Goal: Information Seeking & Learning: Learn about a topic

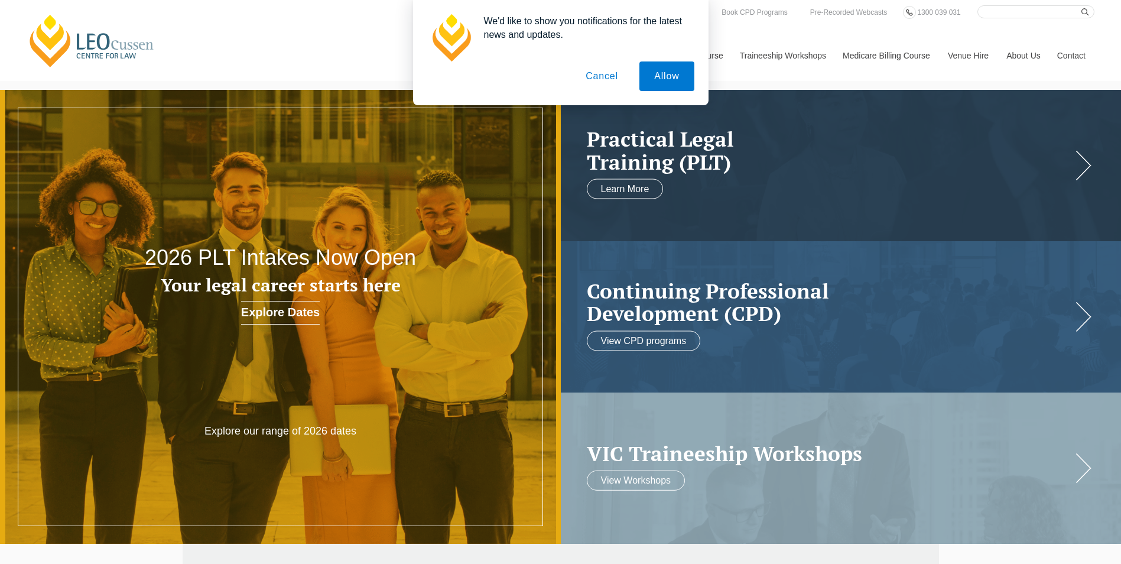
click at [598, 74] on button "Cancel" at bounding box center [602, 76] width 62 height 30
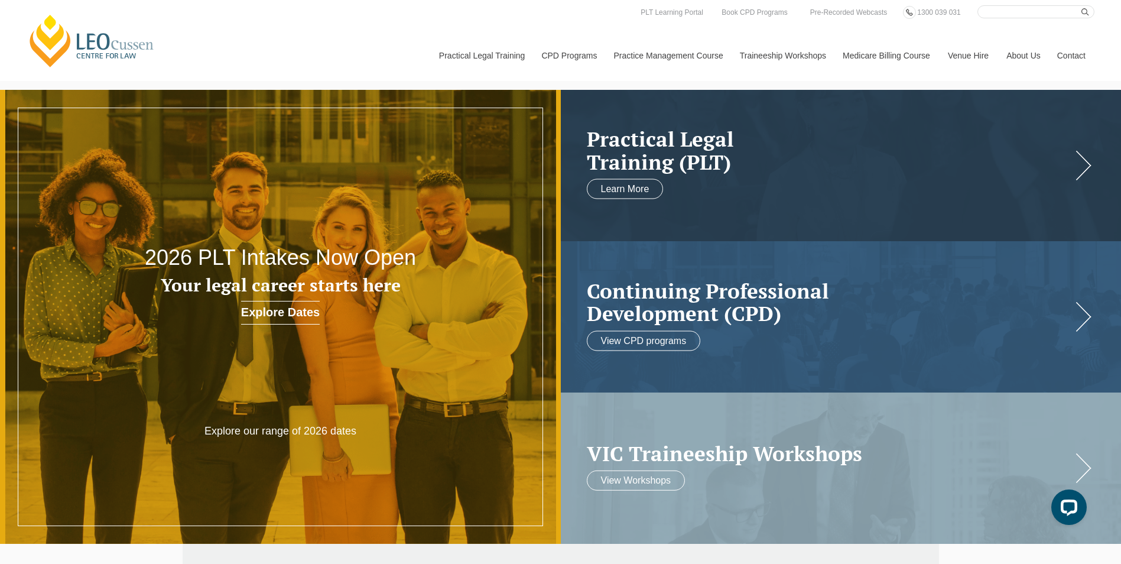
click at [1029, 10] on input "Search here" at bounding box center [1035, 11] width 117 height 13
type input "dealing with difficult cients"
click at [1081, 5] on button "submit" at bounding box center [1087, 11] width 13 height 13
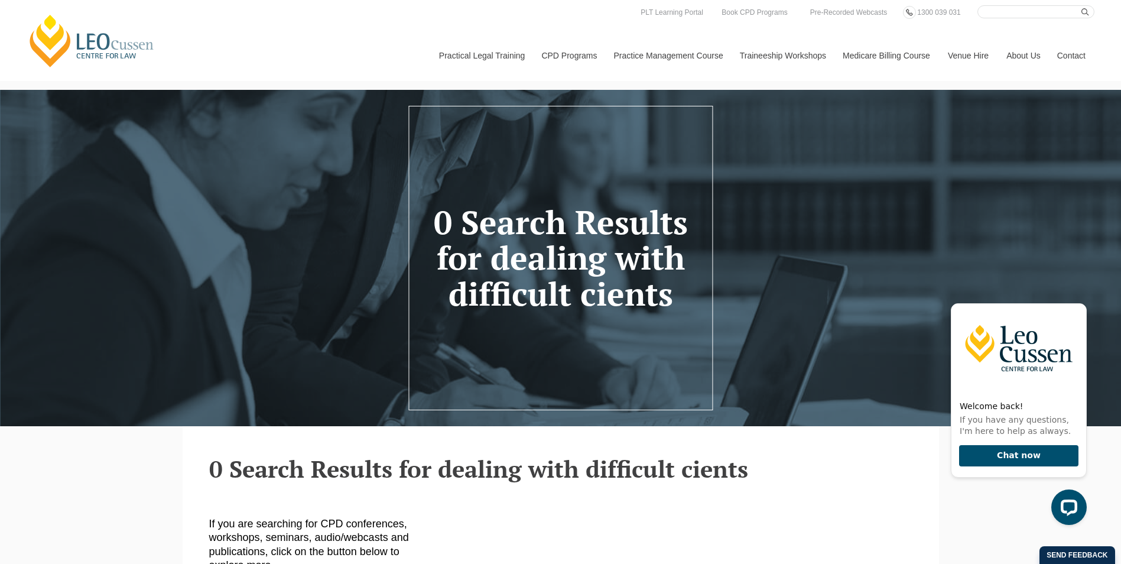
click at [1038, 4] on header "Leo Cussen Centre for Law Search here Practical Legal Training Our Practical Le…" at bounding box center [560, 40] width 1121 height 81
click at [1035, 8] on input "Search here" at bounding box center [1035, 11] width 117 height 13
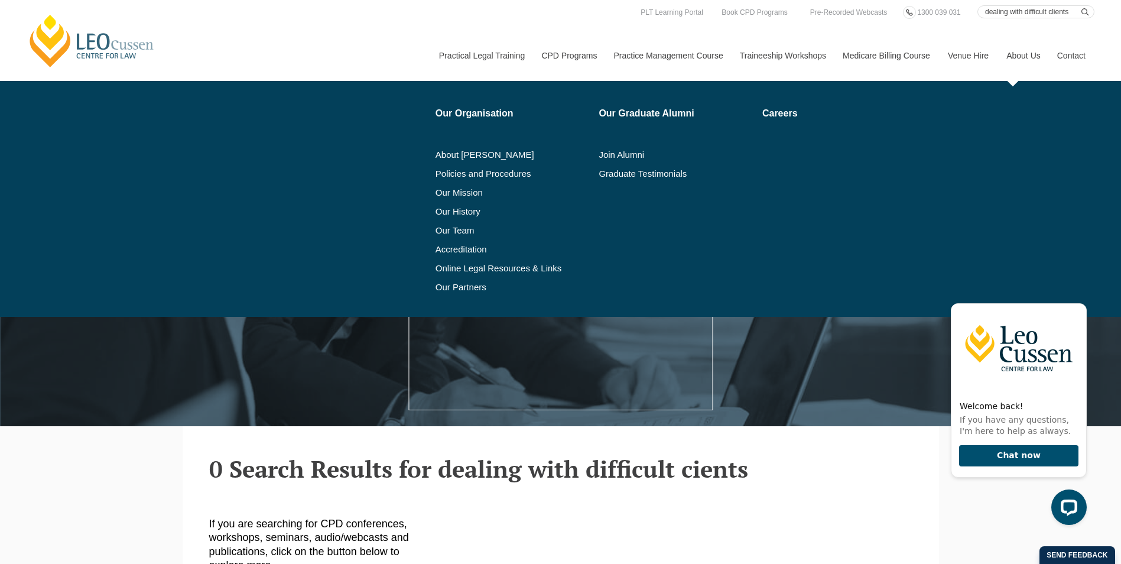
type input "dealing with difficult clients"
click at [1081, 5] on button "submit" at bounding box center [1087, 11] width 13 height 13
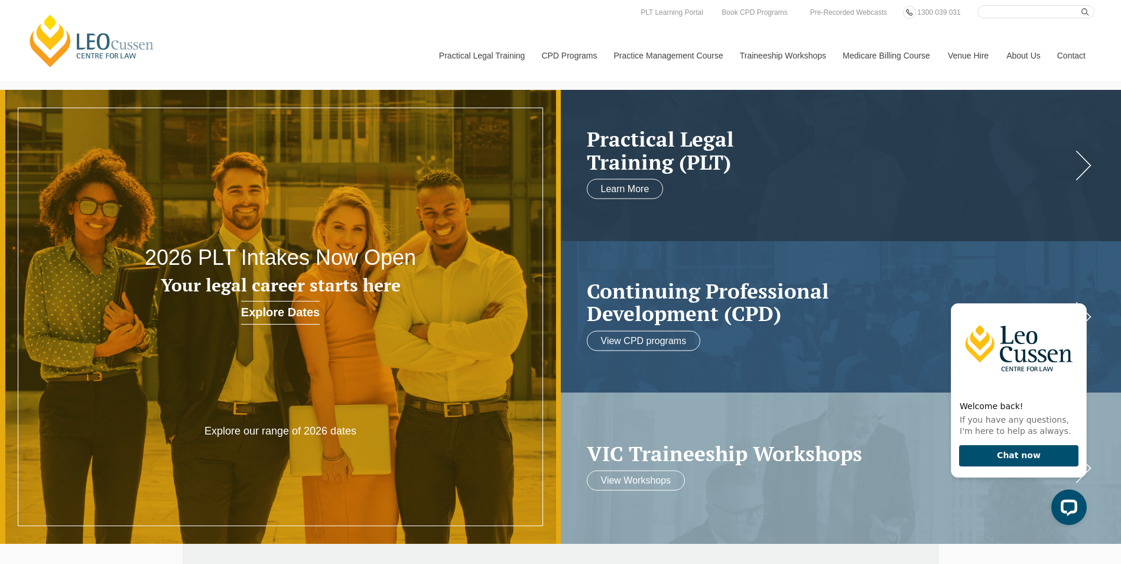
click at [1065, 53] on link "Contact" at bounding box center [1071, 55] width 46 height 51
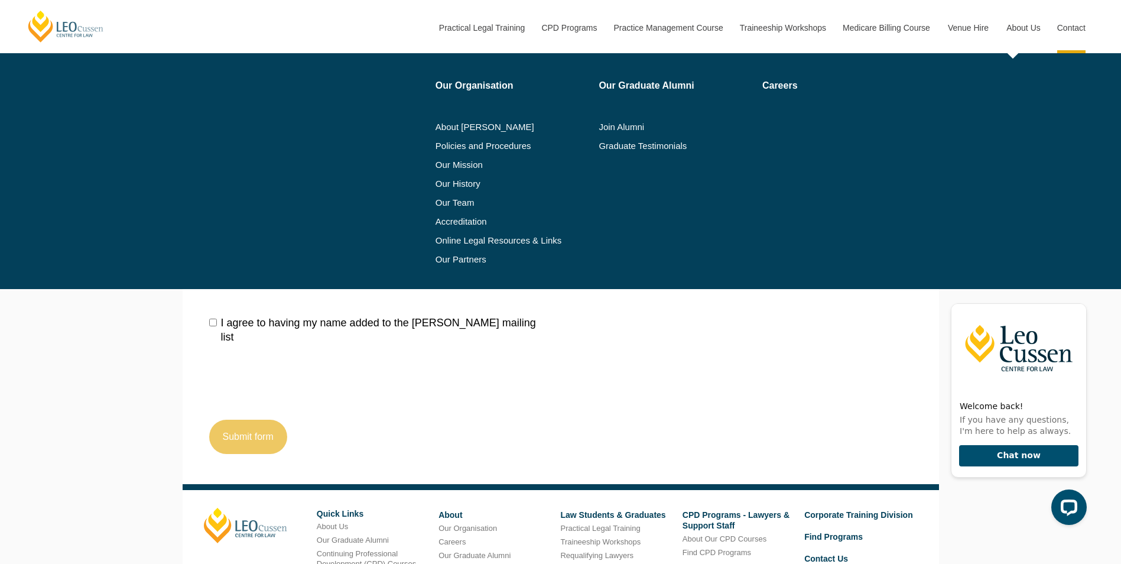
scroll to position [1377, 0]
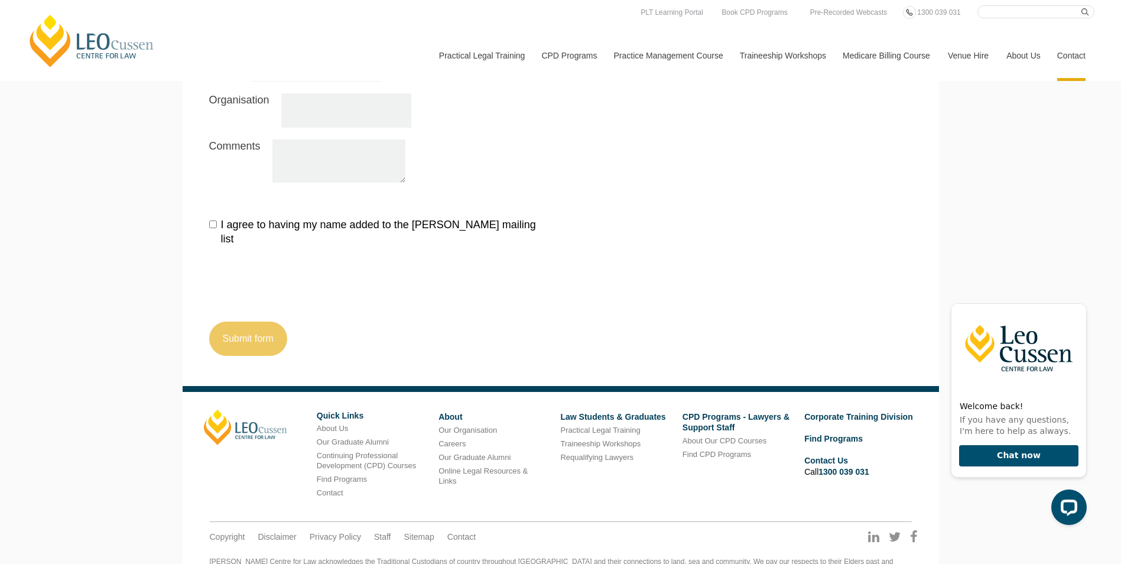
click at [1017, 13] on input "Search here" at bounding box center [1035, 11] width 117 height 13
type input "difficult clients"
click at [1081, 5] on button "submit" at bounding box center [1087, 11] width 13 height 13
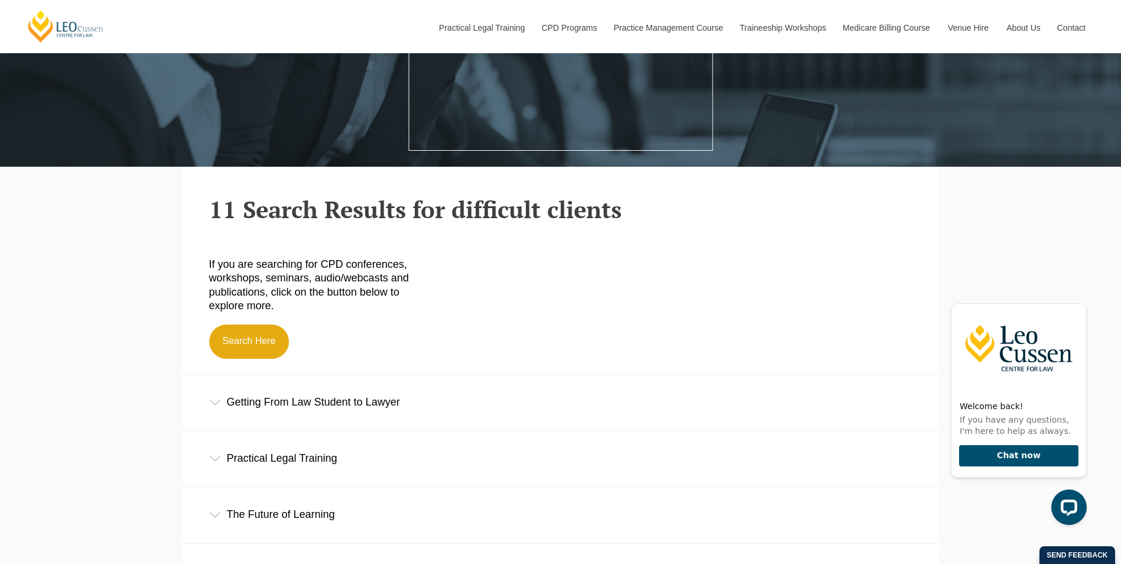
scroll to position [156, 0]
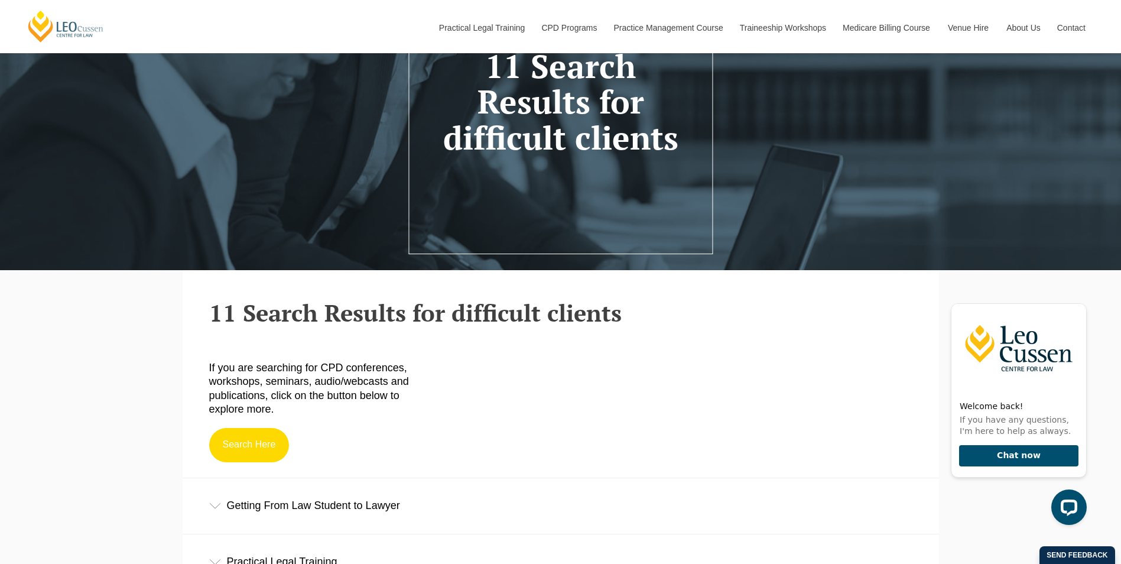
click at [239, 440] on link "Search Here" at bounding box center [249, 445] width 80 height 34
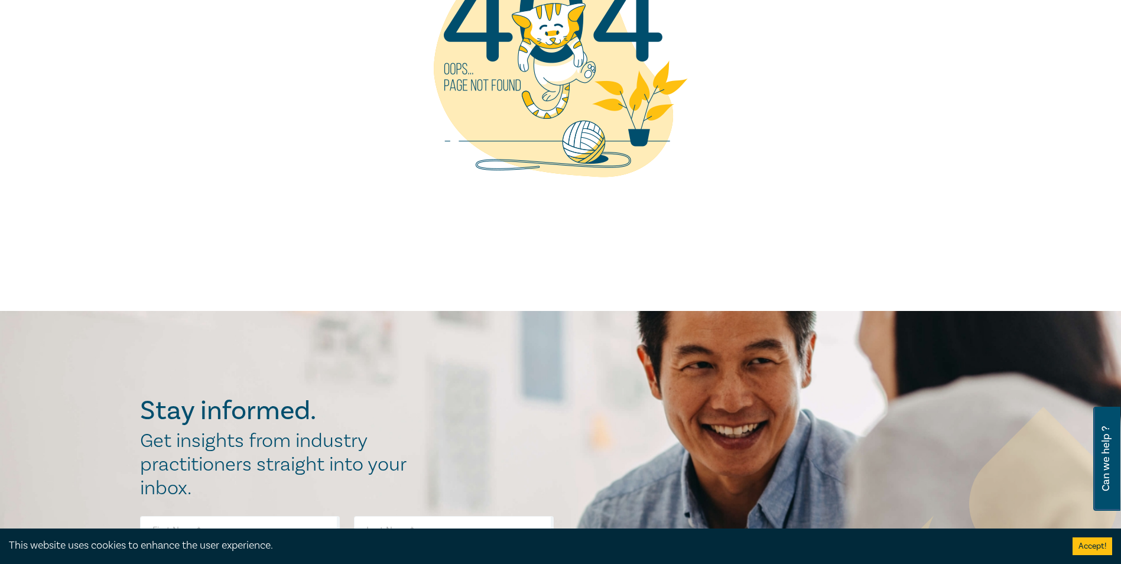
scroll to position [177, 0]
